Goal: Information Seeking & Learning: Learn about a topic

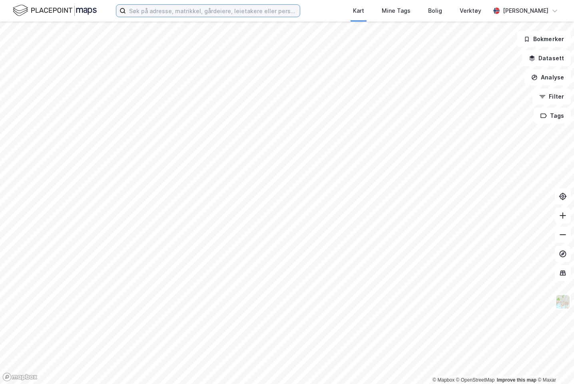
click at [237, 7] on input at bounding box center [213, 11] width 174 height 12
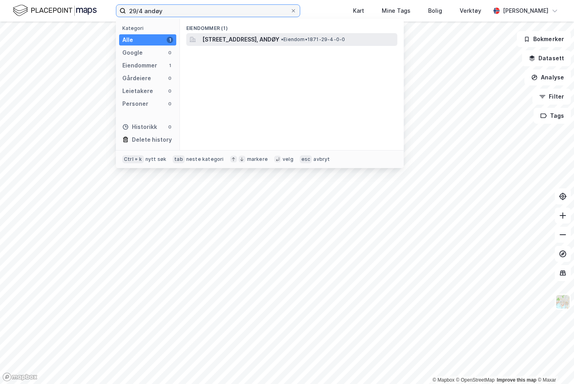
type input "29/4 andøy"
click at [231, 37] on span "Kvalnesveien 141, 8485, DVERBERG, ANDØY" at bounding box center [240, 40] width 77 height 10
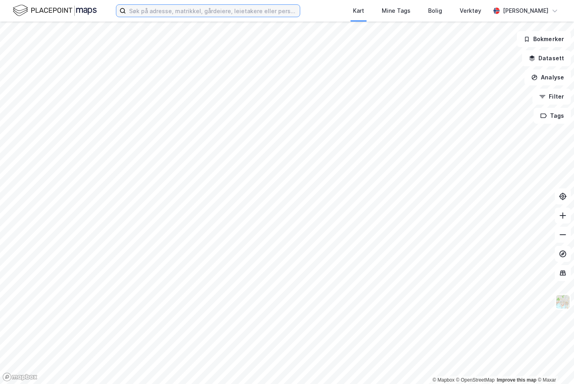
click at [243, 7] on input at bounding box center [213, 11] width 174 height 12
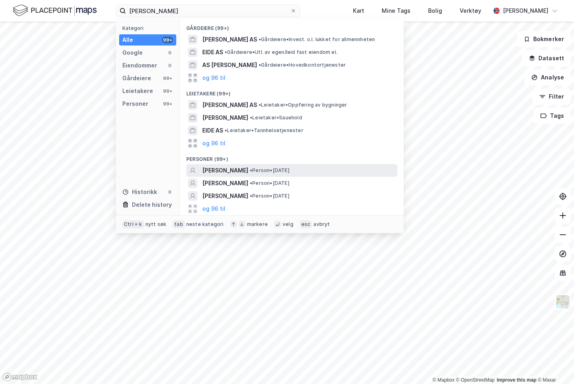
click at [233, 170] on span "SIGURD EIDE KINGE" at bounding box center [225, 171] width 46 height 10
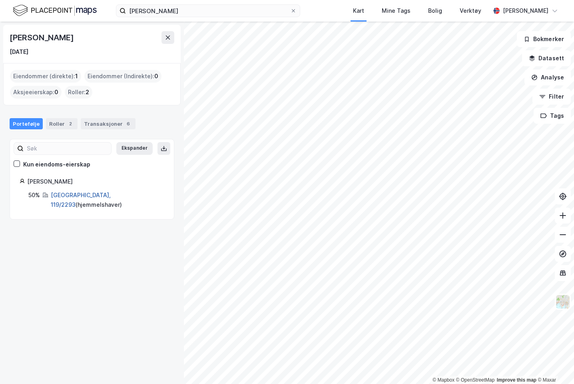
click at [76, 195] on link "Tromsø, 119/2293" at bounding box center [81, 200] width 60 height 16
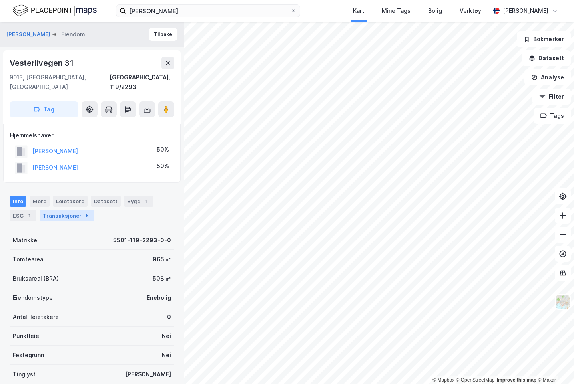
click at [87, 211] on div "Transaksjoner 5" at bounding box center [67, 215] width 55 height 11
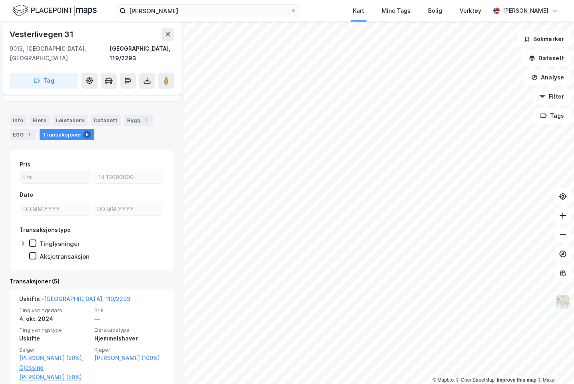
scroll to position [80, 0]
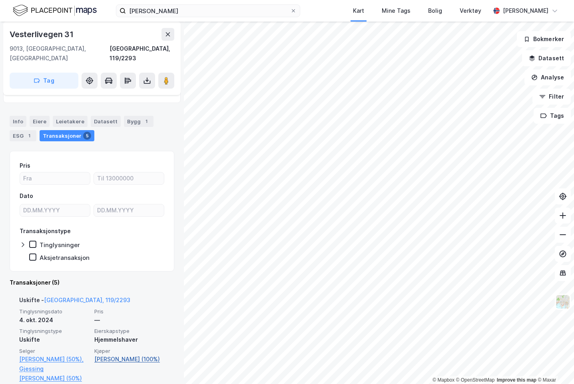
click at [116, 355] on link "Gjessing Vivi (100%)" at bounding box center [129, 360] width 70 height 10
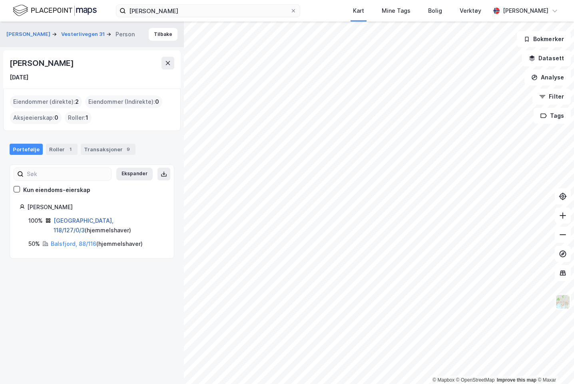
click at [70, 219] on link "Tromsø, 118/127/0/3" at bounding box center [84, 225] width 60 height 16
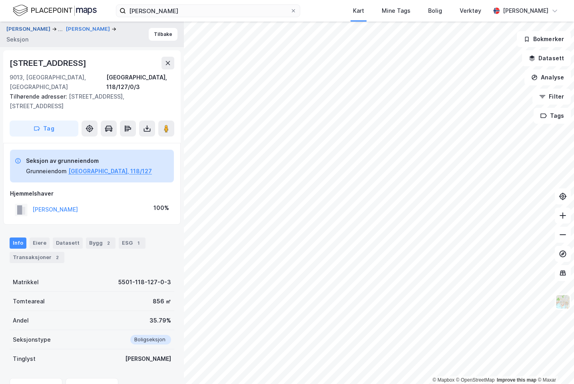
click at [33, 25] on button "KINGE SIGURD EIDE" at bounding box center [29, 29] width 46 height 10
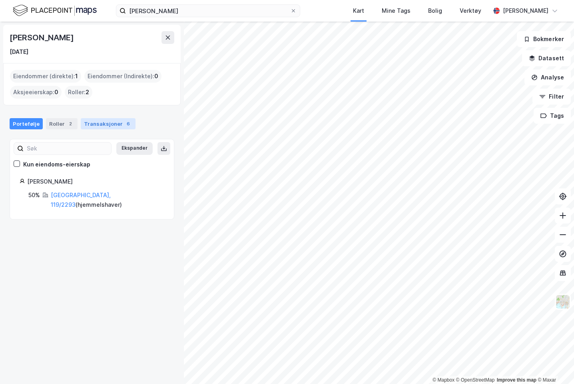
click at [107, 126] on div "Transaksjoner 6" at bounding box center [108, 123] width 55 height 11
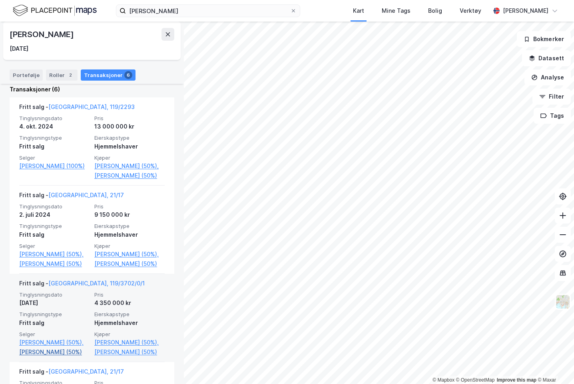
scroll to position [160, 0]
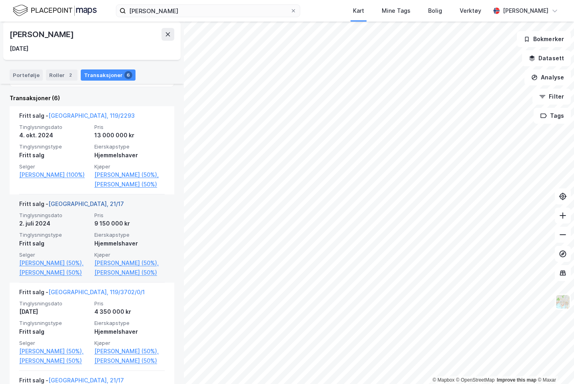
click at [69, 203] on link "Tromsø, 21/17" at bounding box center [86, 204] width 76 height 7
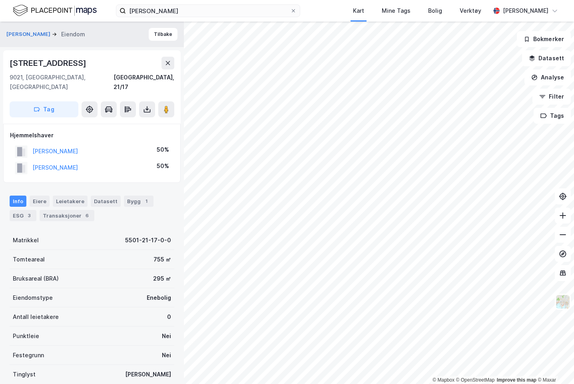
scroll to position [0, 0]
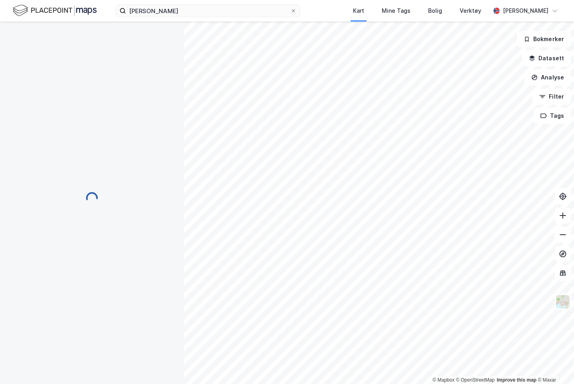
scroll to position [0, 0]
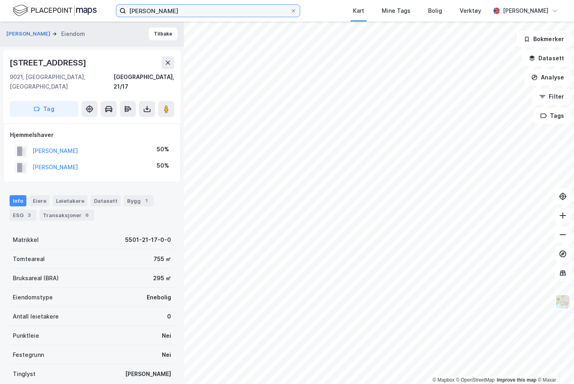
click at [5, 0] on html "Sigurd Eide Kinge Kart Mine Tags Bolig Verktøy Julie Hille © Mapbox © OpenStree…" at bounding box center [287, 192] width 574 height 384
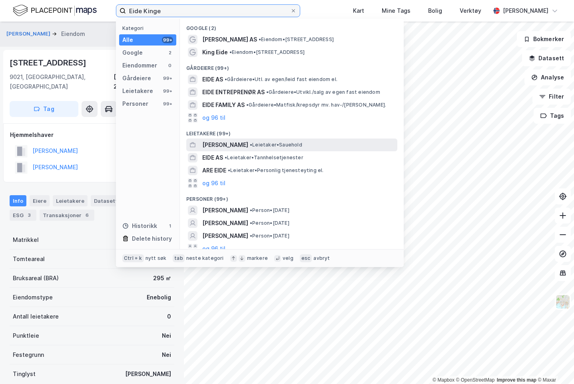
scroll to position [33, 0]
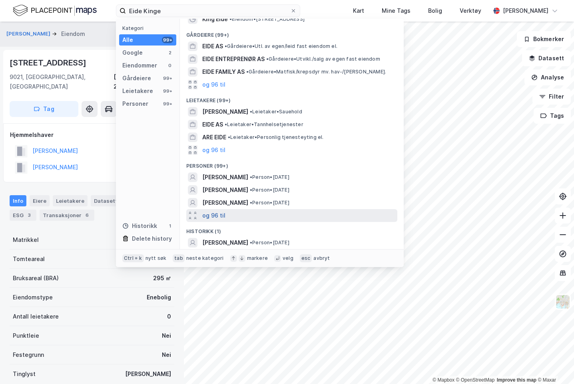
click at [223, 217] on button "og 96 til" at bounding box center [213, 216] width 23 height 10
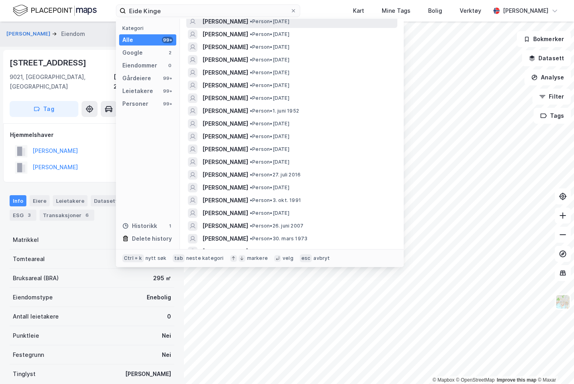
scroll to position [193, 0]
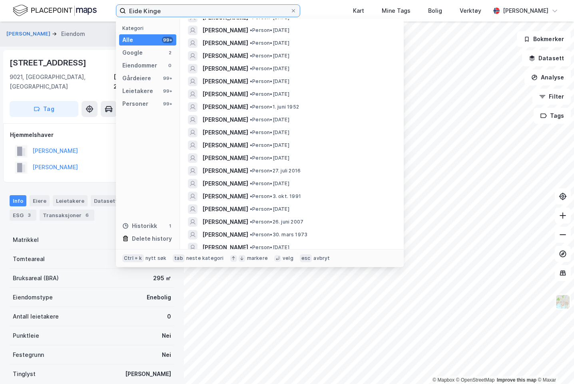
drag, startPoint x: 178, startPoint y: 12, endPoint x: 6, endPoint y: 12, distance: 172.2
click at [14, 11] on div "Eide Kinge Kategori Alle 99+ Google 2 Eiendommer 0 Gårdeiere 99+ Leietakere 99+…" at bounding box center [287, 11] width 574 height 22
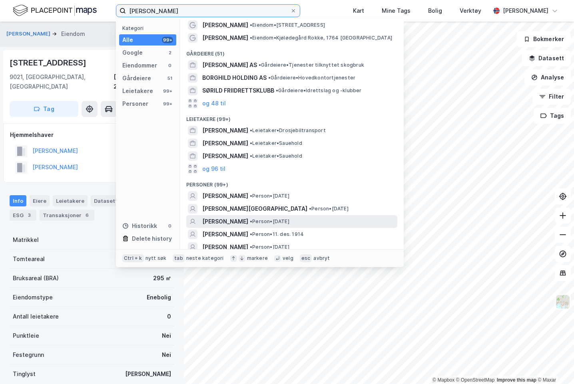
scroll to position [40, 0]
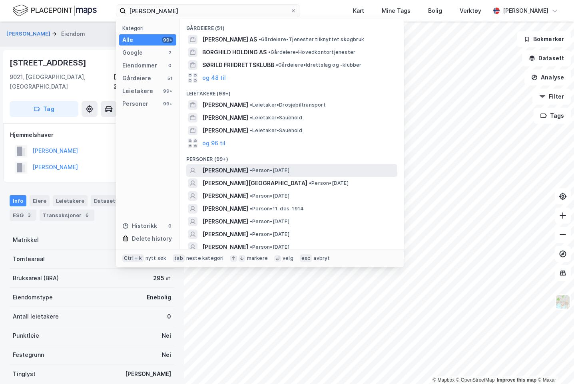
click at [230, 173] on span "TORHILD TAPIO KINGE" at bounding box center [225, 171] width 46 height 10
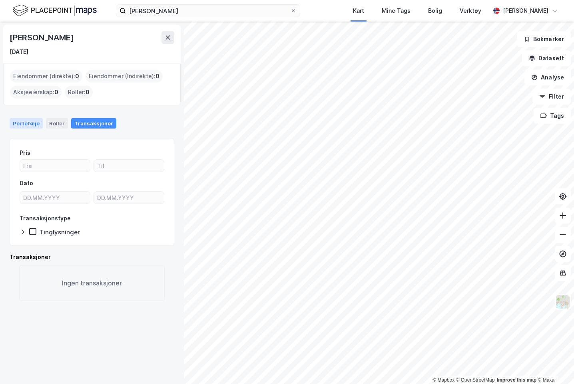
click at [20, 126] on div "Portefølje" at bounding box center [26, 123] width 33 height 10
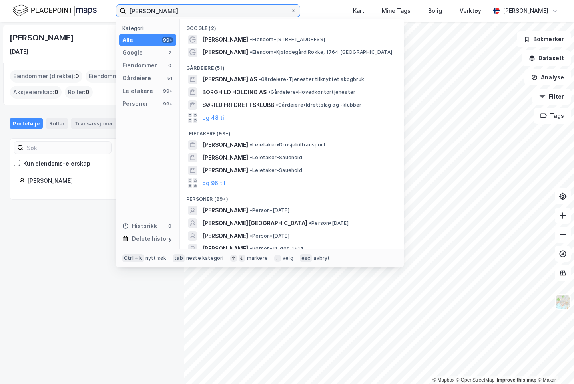
drag, startPoint x: 180, startPoint y: 10, endPoint x: 56, endPoint y: 4, distance: 124.9
click at [56, 4] on div "Torhild Kinge Kategori Alle 99+ Google 2 Eiendommer 0 Gårdeiere 51 Leietakere 9…" at bounding box center [287, 11] width 574 height 22
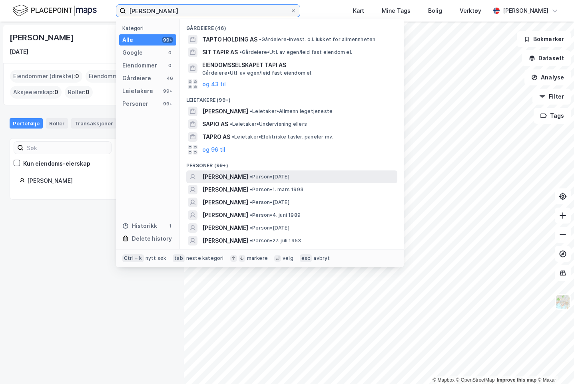
type input "Tapio Kinge"
click at [245, 173] on div "INGE TAPIO • Person • 18. sep. 1975" at bounding box center [298, 177] width 193 height 10
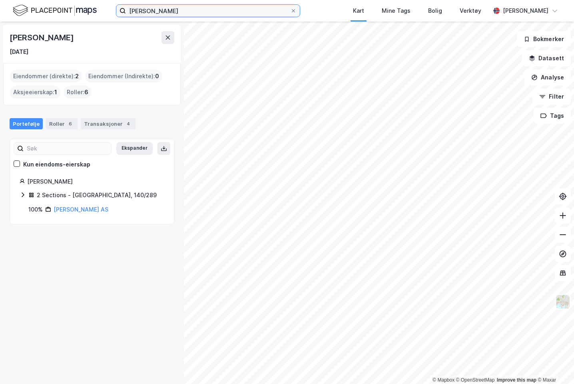
click at [207, 15] on input "Tapio Kinge" at bounding box center [208, 11] width 164 height 12
